Goal: Task Accomplishment & Management: Use online tool/utility

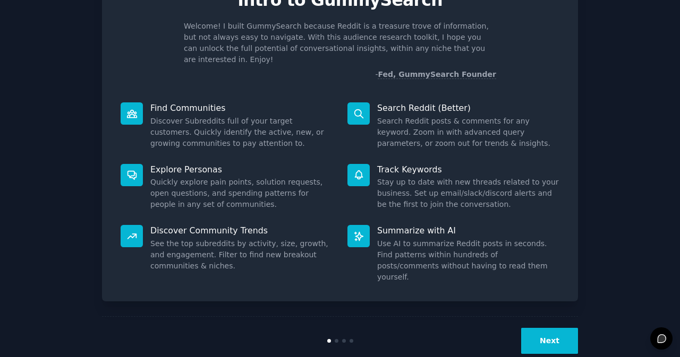
click at [560, 328] on button "Next" at bounding box center [549, 341] width 57 height 26
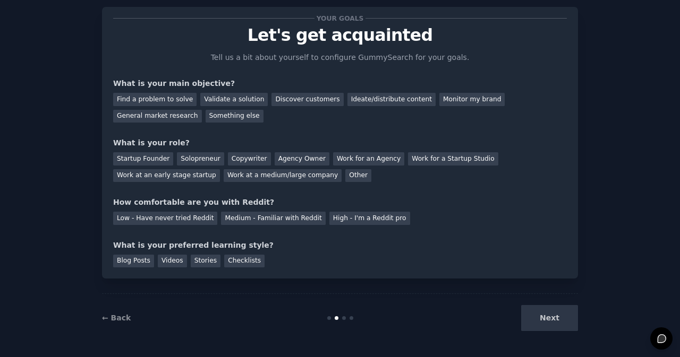
click at [560, 318] on div "Next" at bounding box center [498, 318] width 159 height 26
click at [169, 100] on div "Find a problem to solve" at bounding box center [154, 99] width 83 height 13
click at [234, 103] on div "Validate a solution" at bounding box center [233, 99] width 67 height 13
click at [170, 97] on div "Find a problem to solve" at bounding box center [154, 99] width 83 height 13
click at [202, 110] on div "General market research" at bounding box center [157, 116] width 89 height 13
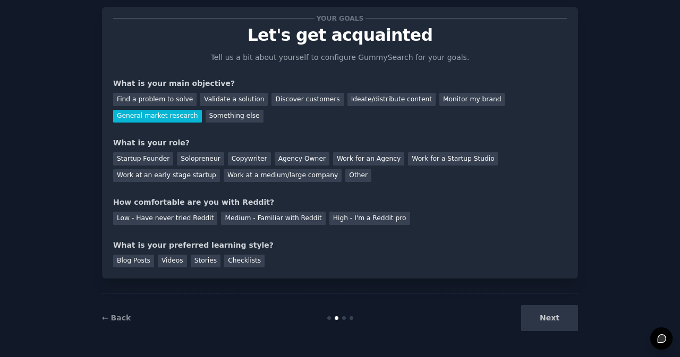
click at [546, 314] on div "Next" at bounding box center [498, 318] width 159 height 26
click at [128, 159] on div "Startup Founder" at bounding box center [143, 158] width 60 height 13
click at [179, 223] on div "Low - Have never tried Reddit" at bounding box center [165, 218] width 104 height 13
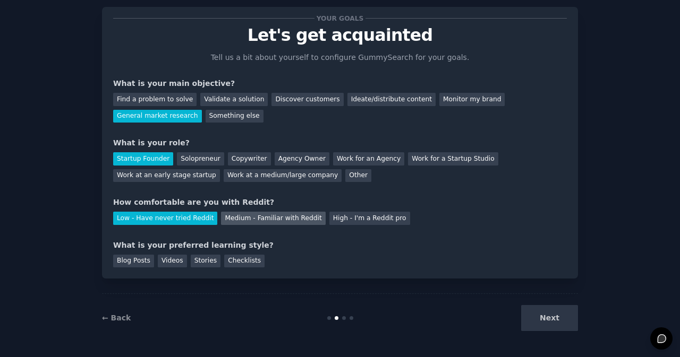
click at [250, 219] on div "Medium - Familiar with Reddit" at bounding box center [273, 218] width 104 height 13
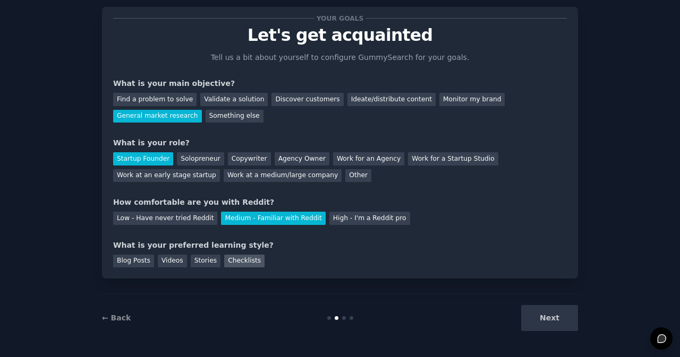
click at [229, 261] on div "Checklists" at bounding box center [244, 261] width 40 height 13
click at [595, 325] on div "Your goals Let's get acquainted Tell us a bit about yourself to configure Gummy…" at bounding box center [340, 167] width 650 height 350
click at [563, 322] on button "Next" at bounding box center [549, 318] width 57 height 26
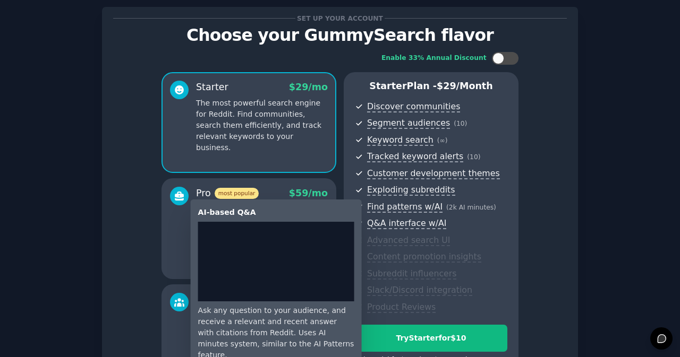
scroll to position [152, 0]
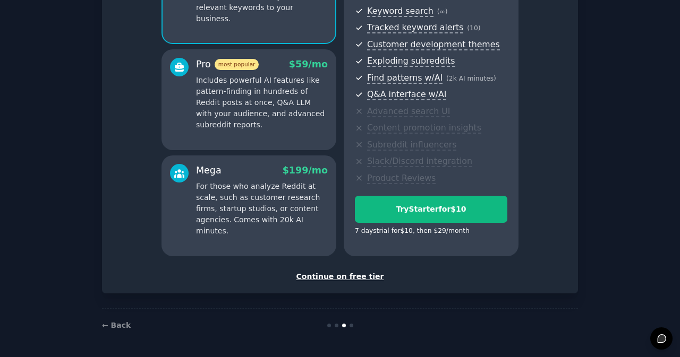
click at [312, 218] on p "For those who analyze Reddit at scale, such as customer research firms, startup…" at bounding box center [262, 209] width 132 height 56
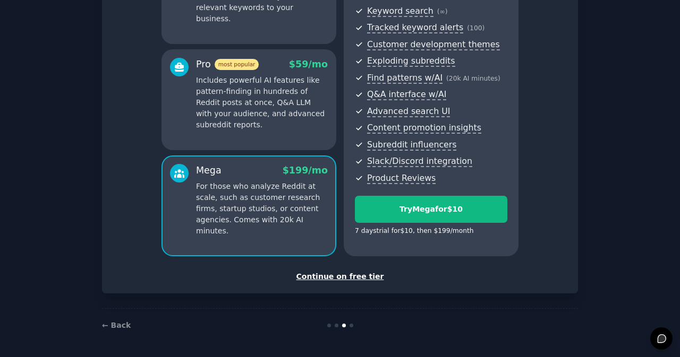
click at [311, 120] on p "Includes powerful AI features like pattern-finding in hundreds of Reddit posts …" at bounding box center [262, 103] width 132 height 56
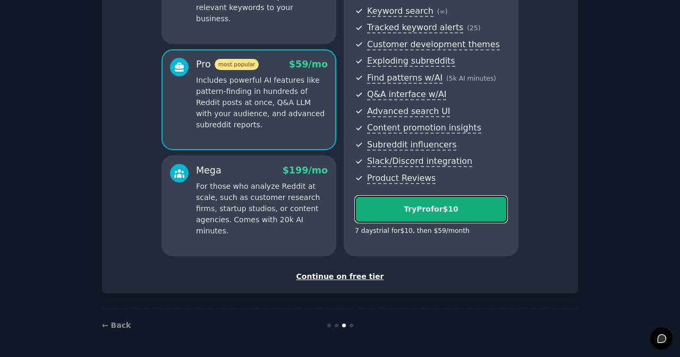
click at [440, 210] on div "Try Pro for $10" at bounding box center [430, 209] width 151 height 11
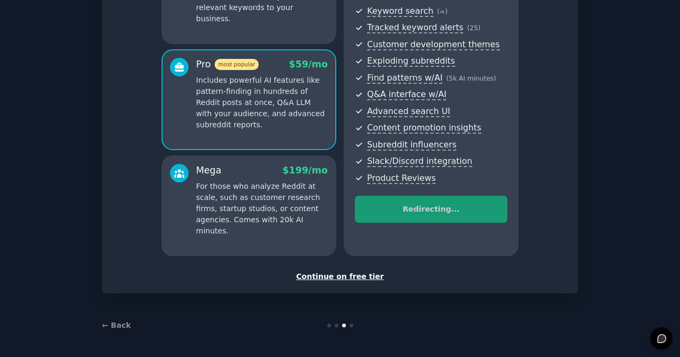
scroll to position [0, 0]
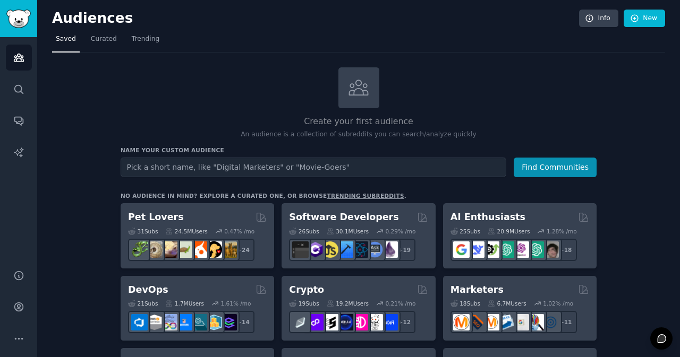
click at [302, 162] on input "text" at bounding box center [313, 168] width 385 height 20
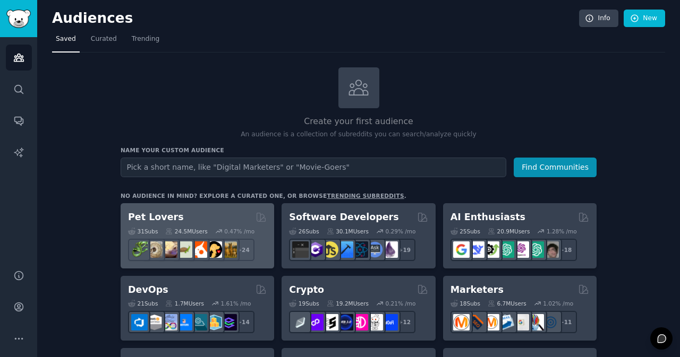
click at [234, 209] on div "Pet Lovers 31 Sub s 24.5M Users 0.47 % /mo + 24" at bounding box center [197, 235] width 153 height 65
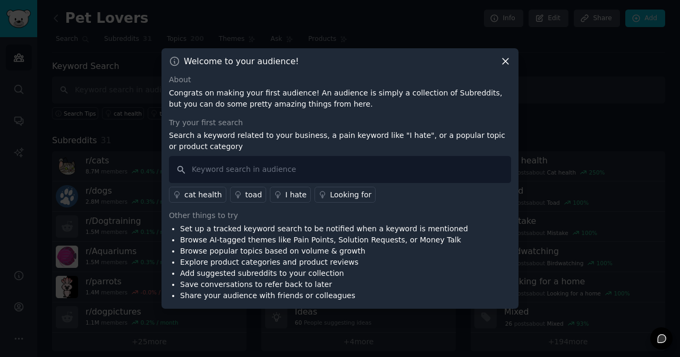
click at [337, 193] on div "Looking for" at bounding box center [350, 195] width 41 height 11
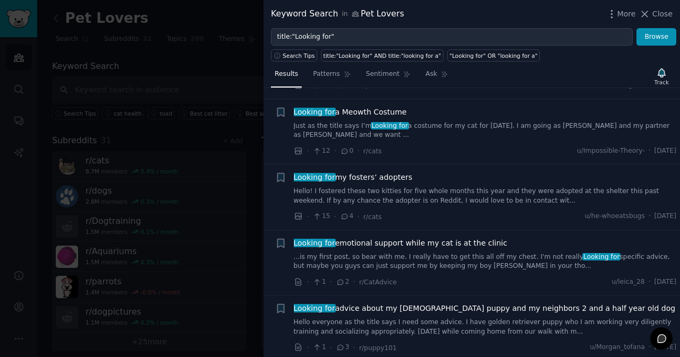
scroll to position [637, 0]
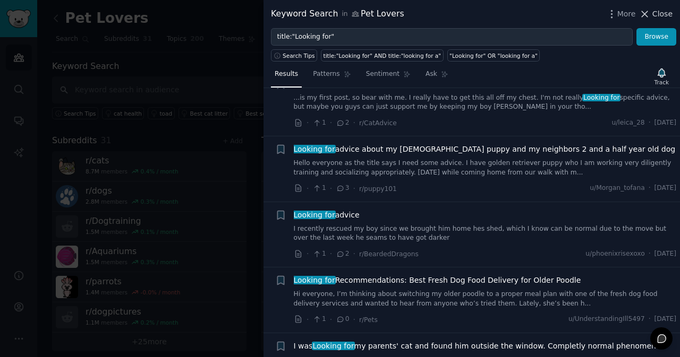
click at [664, 12] on span "Close" at bounding box center [662, 13] width 20 height 11
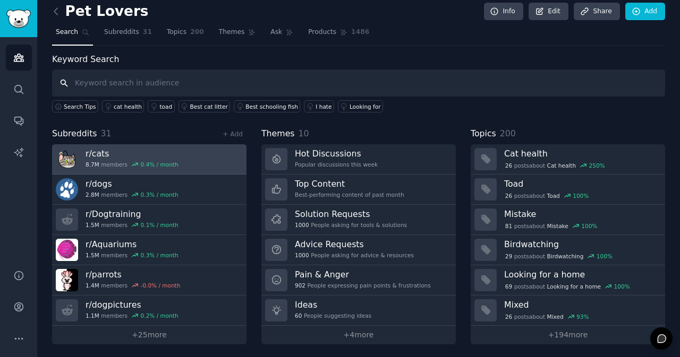
scroll to position [8, 0]
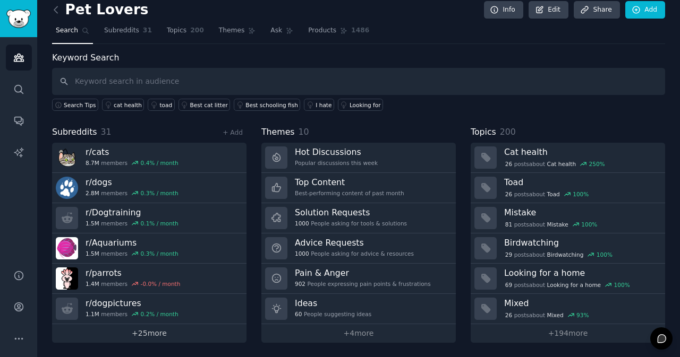
click at [159, 333] on link "+ 25 more" at bounding box center [149, 333] width 194 height 19
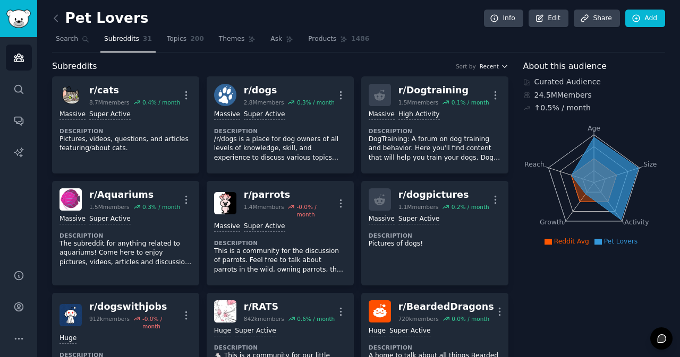
click at [503, 66] on icon "button" at bounding box center [504, 66] width 4 height 2
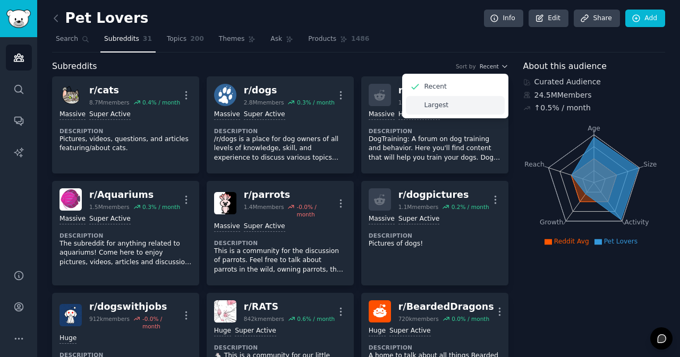
click at [458, 111] on div "Largest" at bounding box center [455, 105] width 99 height 19
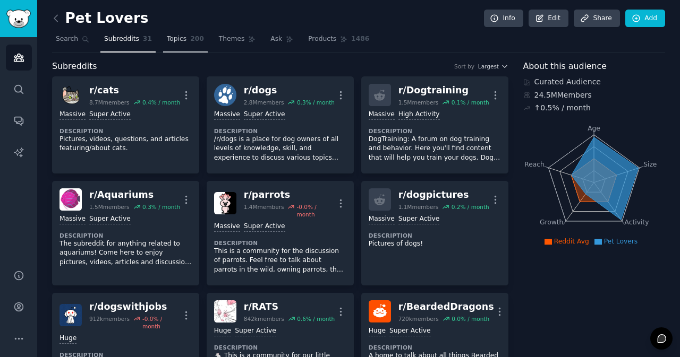
click at [190, 39] on span "200" at bounding box center [197, 40] width 14 height 10
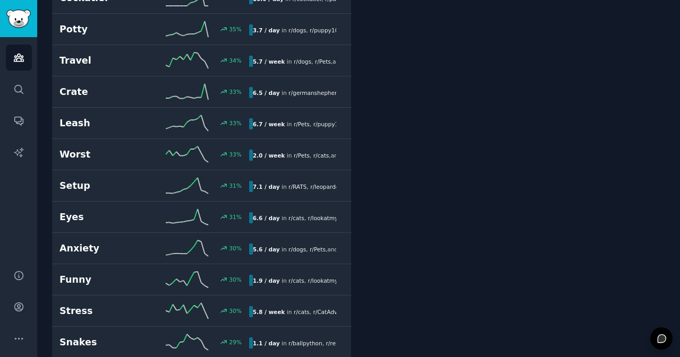
scroll to position [956, 0]
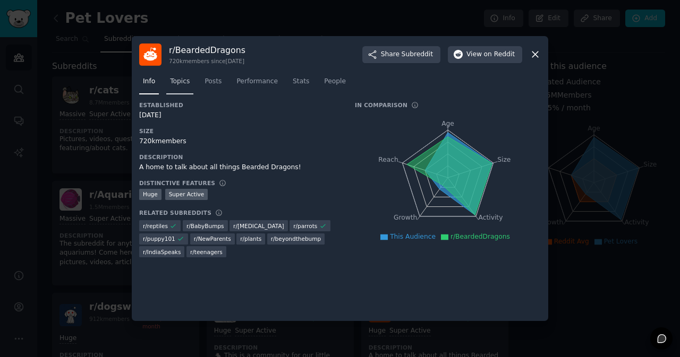
click at [183, 80] on span "Topics" at bounding box center [180, 82] width 20 height 10
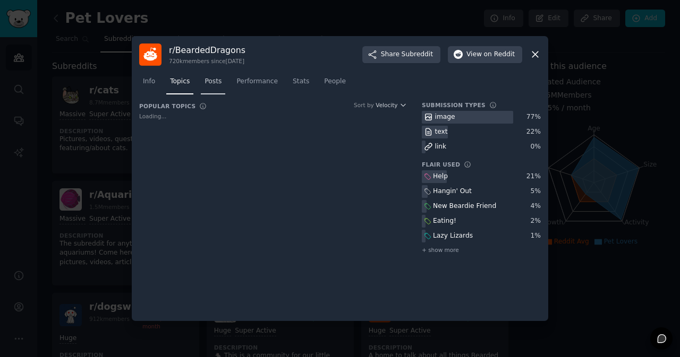
click at [215, 81] on span "Posts" at bounding box center [212, 82] width 17 height 10
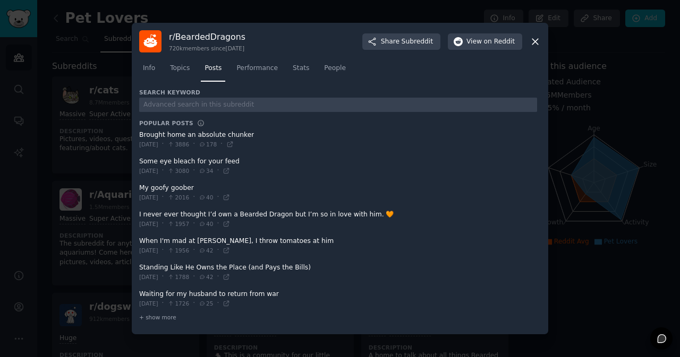
click at [534, 42] on icon at bounding box center [534, 41] width 11 height 11
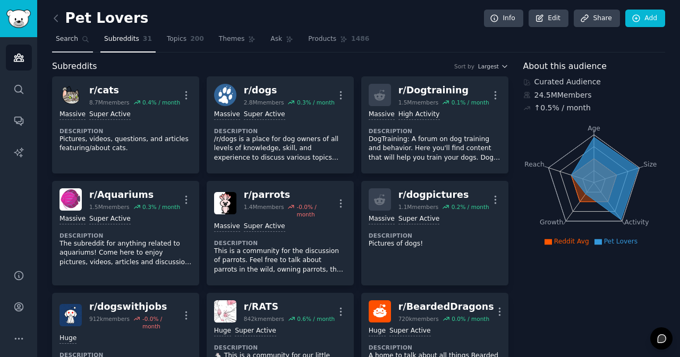
click at [78, 42] on link "Search" at bounding box center [72, 42] width 41 height 22
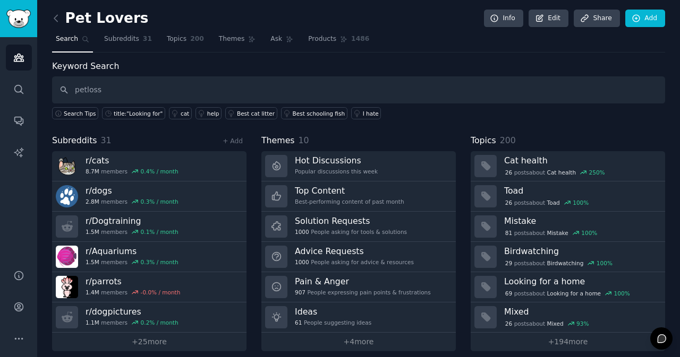
type input "petloss"
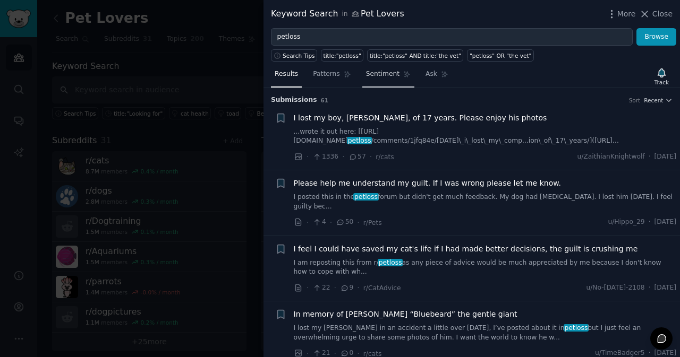
click at [389, 80] on link "Sentiment" at bounding box center [388, 77] width 52 height 22
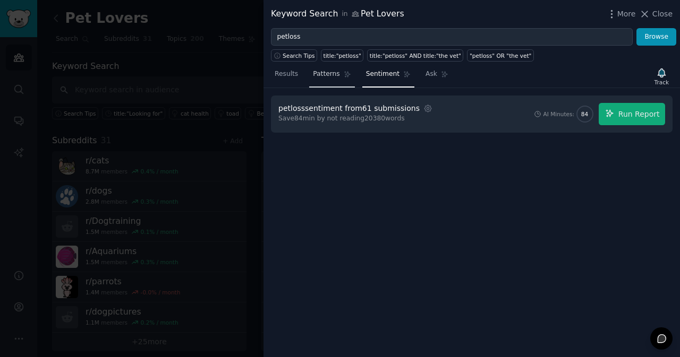
click at [320, 78] on span "Patterns" at bounding box center [326, 75] width 27 height 10
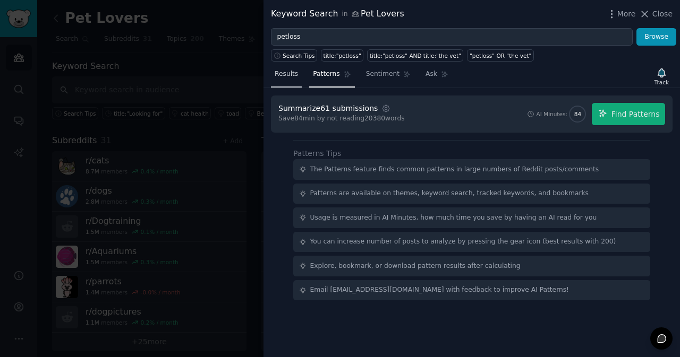
click at [291, 77] on span "Results" at bounding box center [285, 75] width 23 height 10
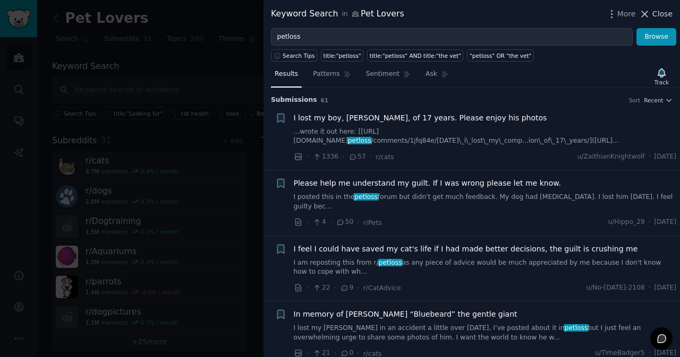
click at [656, 10] on span "Close" at bounding box center [662, 13] width 20 height 11
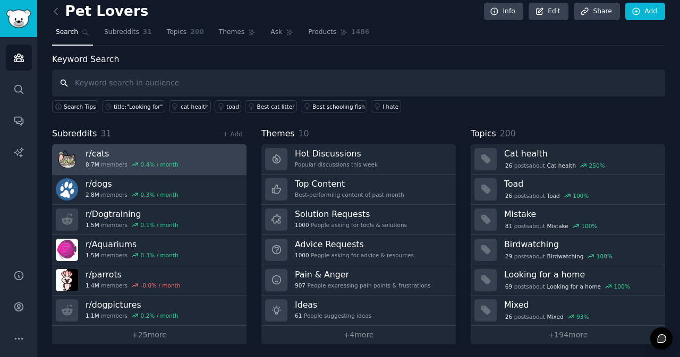
scroll to position [8, 0]
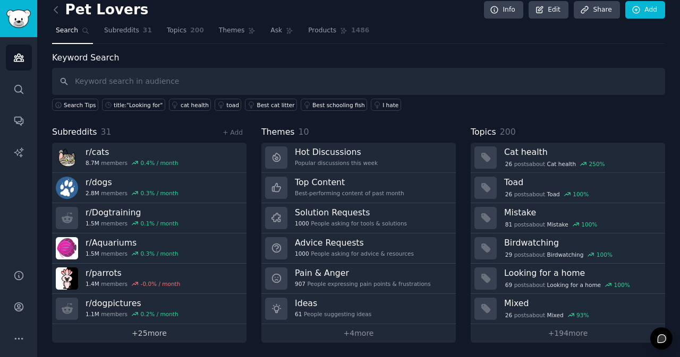
click at [166, 330] on link "+ 25 more" at bounding box center [149, 333] width 194 height 19
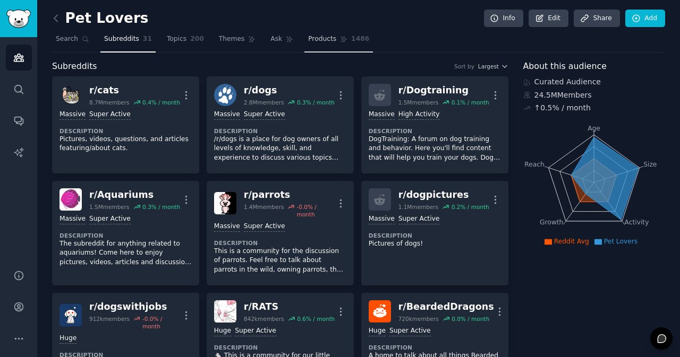
click at [320, 38] on link "Products 1486" at bounding box center [338, 42] width 68 height 22
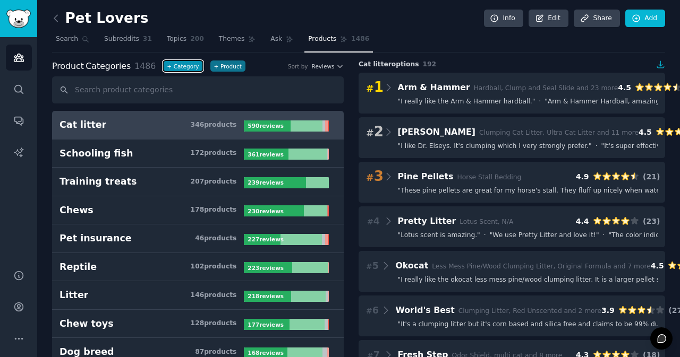
click at [169, 69] on button "+ Category" at bounding box center [182, 66] width 39 height 11
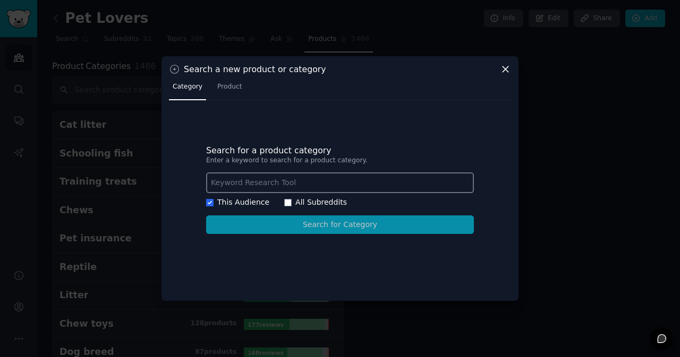
click at [504, 67] on icon at bounding box center [505, 69] width 11 height 11
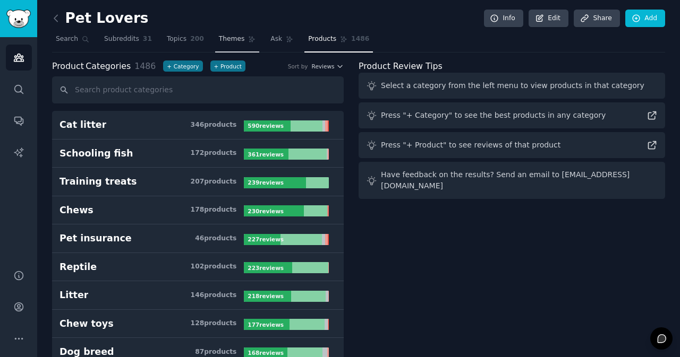
click at [215, 33] on link "Themes" at bounding box center [237, 42] width 45 height 22
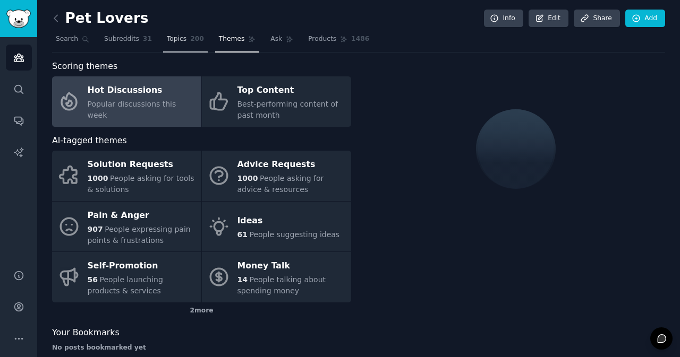
click at [169, 34] on link "Topics 200" at bounding box center [185, 42] width 45 height 22
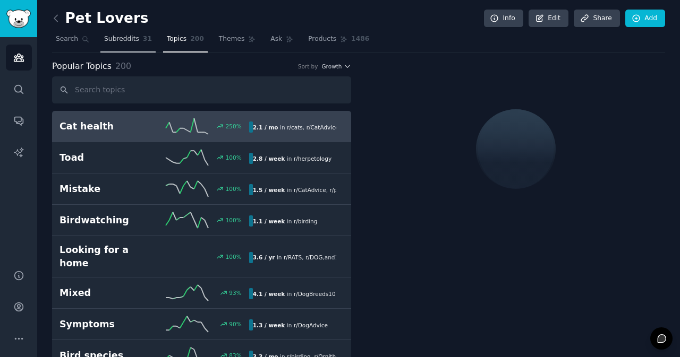
click at [113, 39] on span "Subreddits" at bounding box center [121, 40] width 35 height 10
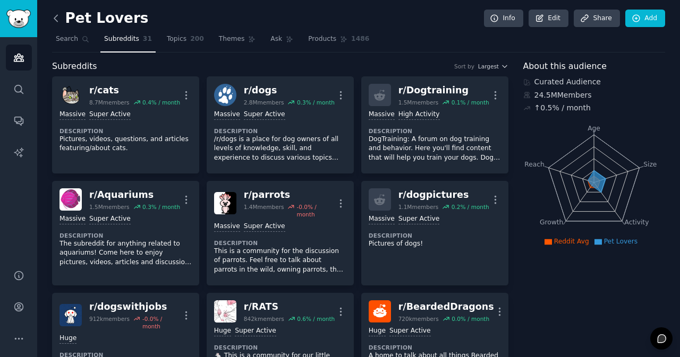
click at [59, 22] on icon at bounding box center [55, 18] width 11 height 11
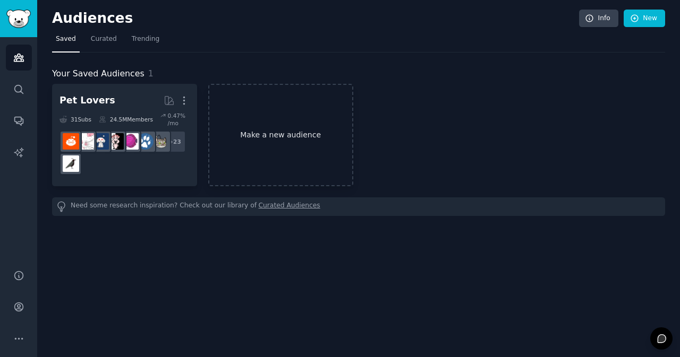
click at [296, 155] on link "Make a new audience" at bounding box center [280, 135] width 145 height 102
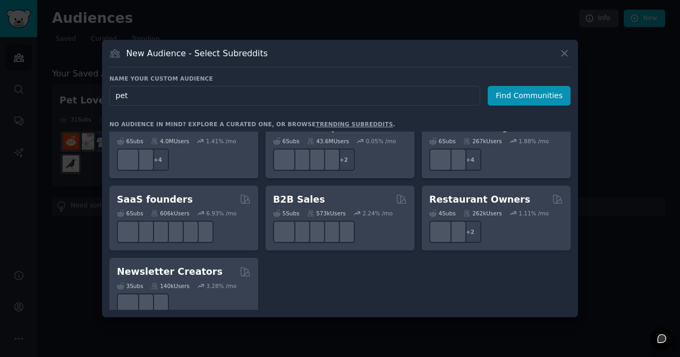
scroll to position [510, 0]
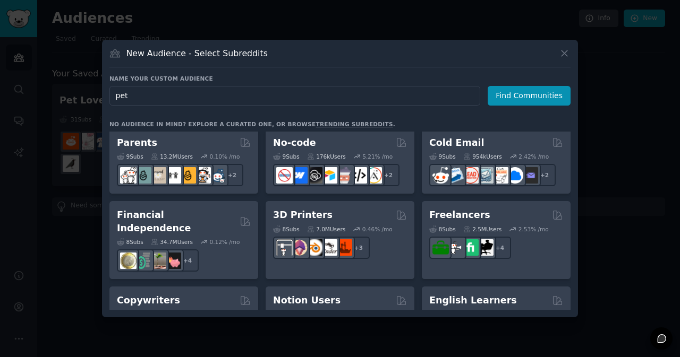
drag, startPoint x: 148, startPoint y: 98, endPoint x: 88, endPoint y: 94, distance: 59.6
click at [88, 94] on div "​ New Audience - Select Subreddits Name your custom audience Audience Name pet …" at bounding box center [340, 178] width 672 height 357
type input "macrame"
click button "Find Communities" at bounding box center [528, 96] width 83 height 20
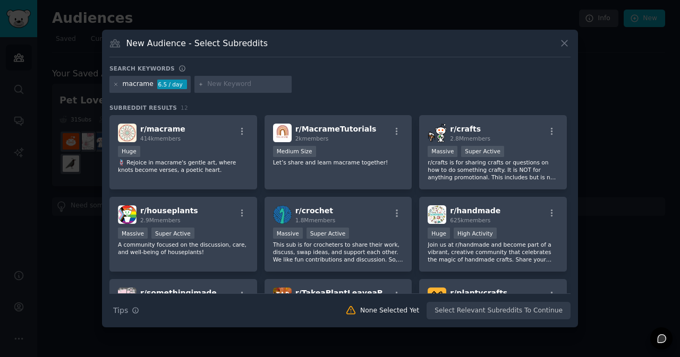
click at [251, 83] on input "text" at bounding box center [247, 85] width 81 height 10
type input "rope"
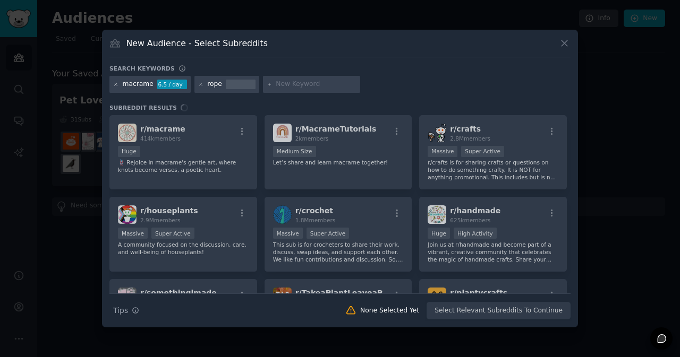
click at [116, 84] on icon at bounding box center [116, 84] width 3 height 3
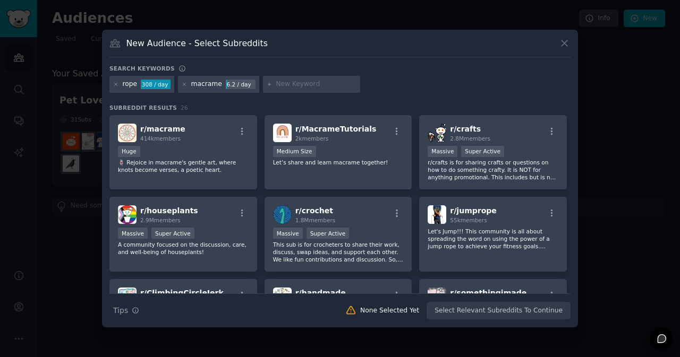
click at [205, 94] on div "rope 308 / day macrame 6.2 / day" at bounding box center [339, 86] width 461 height 21
click at [182, 82] on icon at bounding box center [185, 85] width 6 height 6
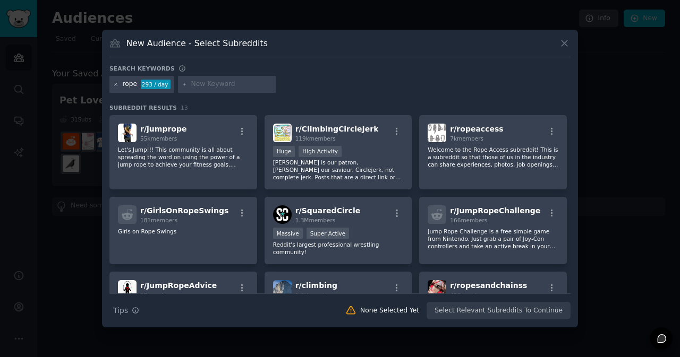
click at [116, 83] on icon at bounding box center [116, 85] width 6 height 6
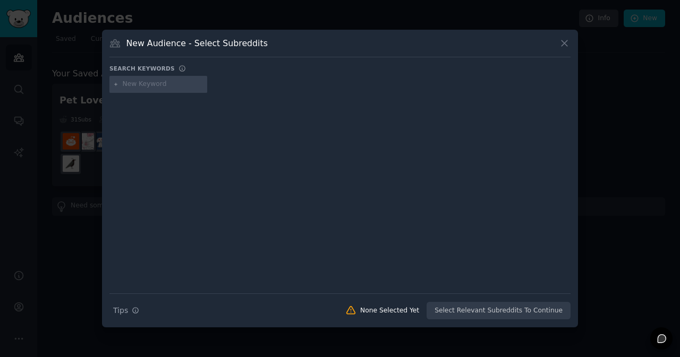
click at [132, 79] on div at bounding box center [158, 84] width 98 height 17
click at [136, 87] on input "text" at bounding box center [163, 85] width 81 height 10
type input "fashiondesign"
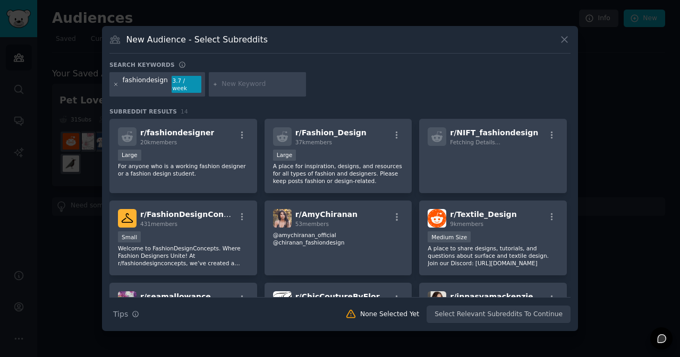
click at [113, 83] on icon at bounding box center [116, 85] width 6 height 6
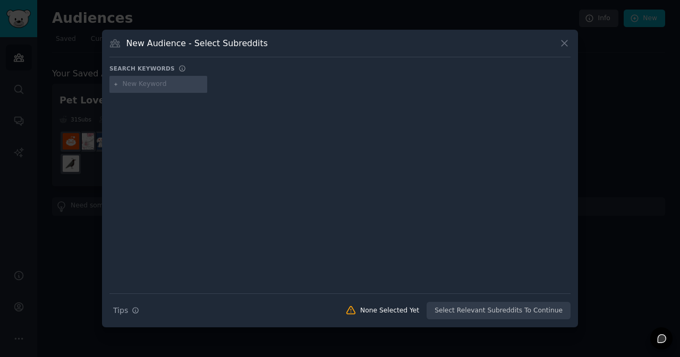
click at [144, 85] on input "text" at bounding box center [163, 85] width 81 height 10
type input "textile"
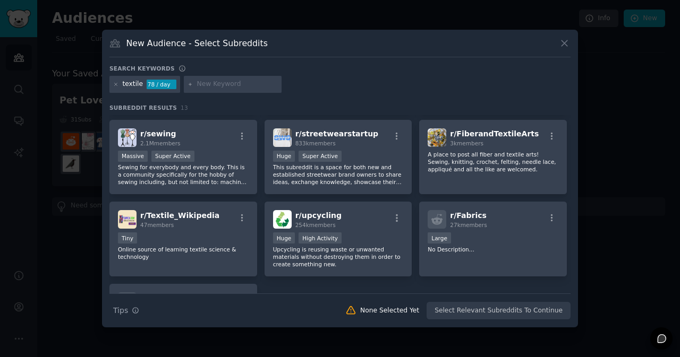
scroll to position [248, 0]
